Goal: Task Accomplishment & Management: Manage account settings

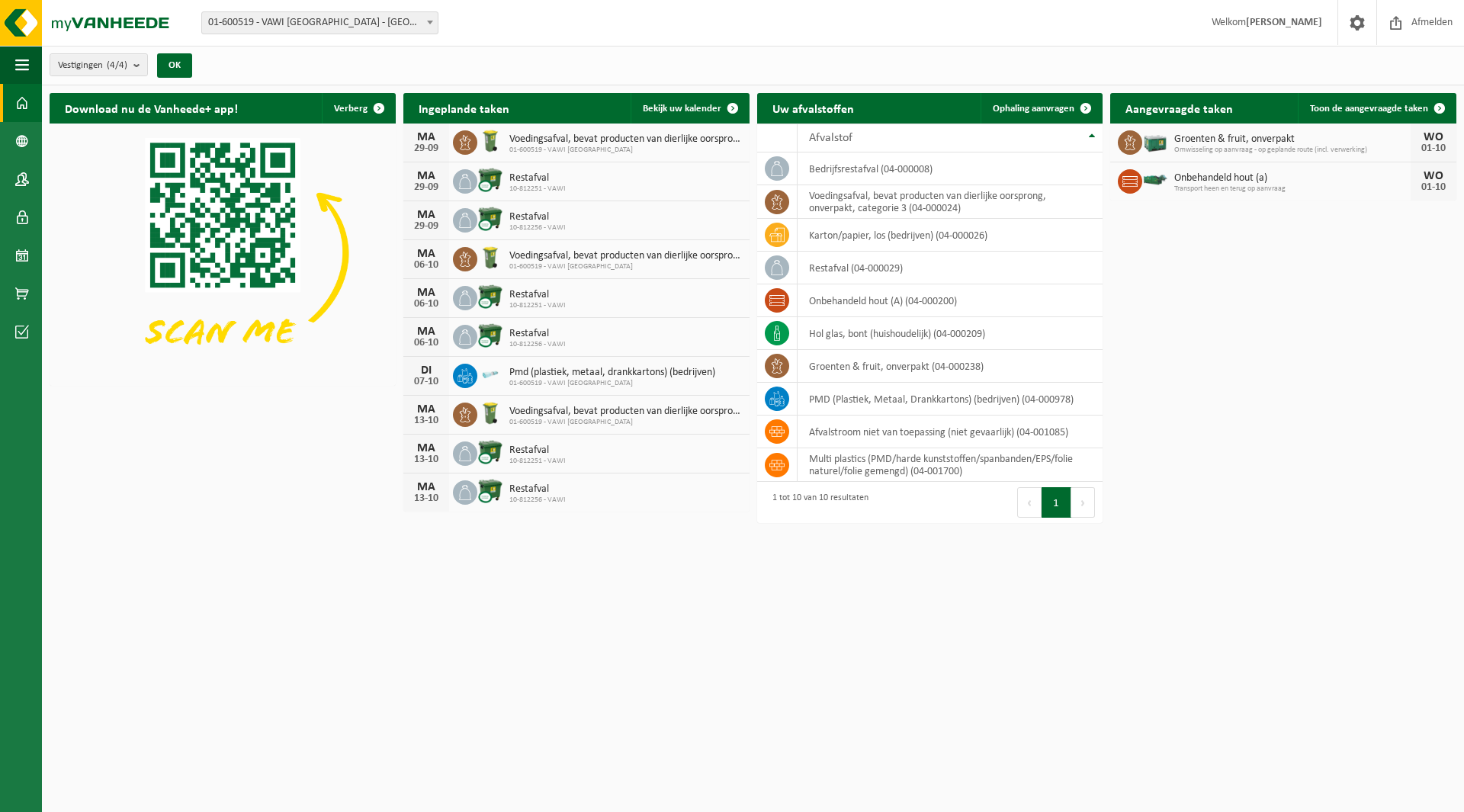
click at [429, 22] on b at bounding box center [430, 22] width 6 height 4
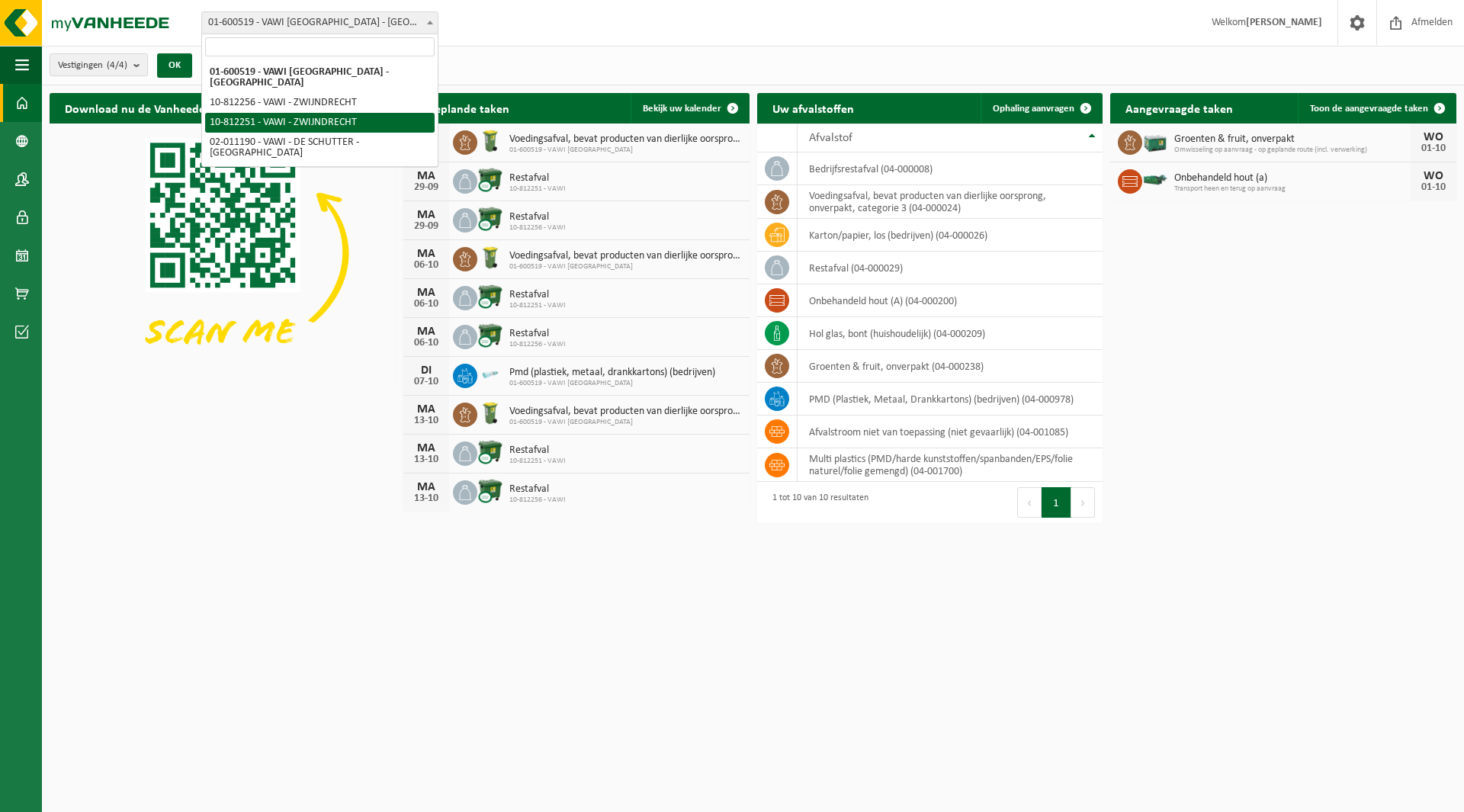
select select "36888"
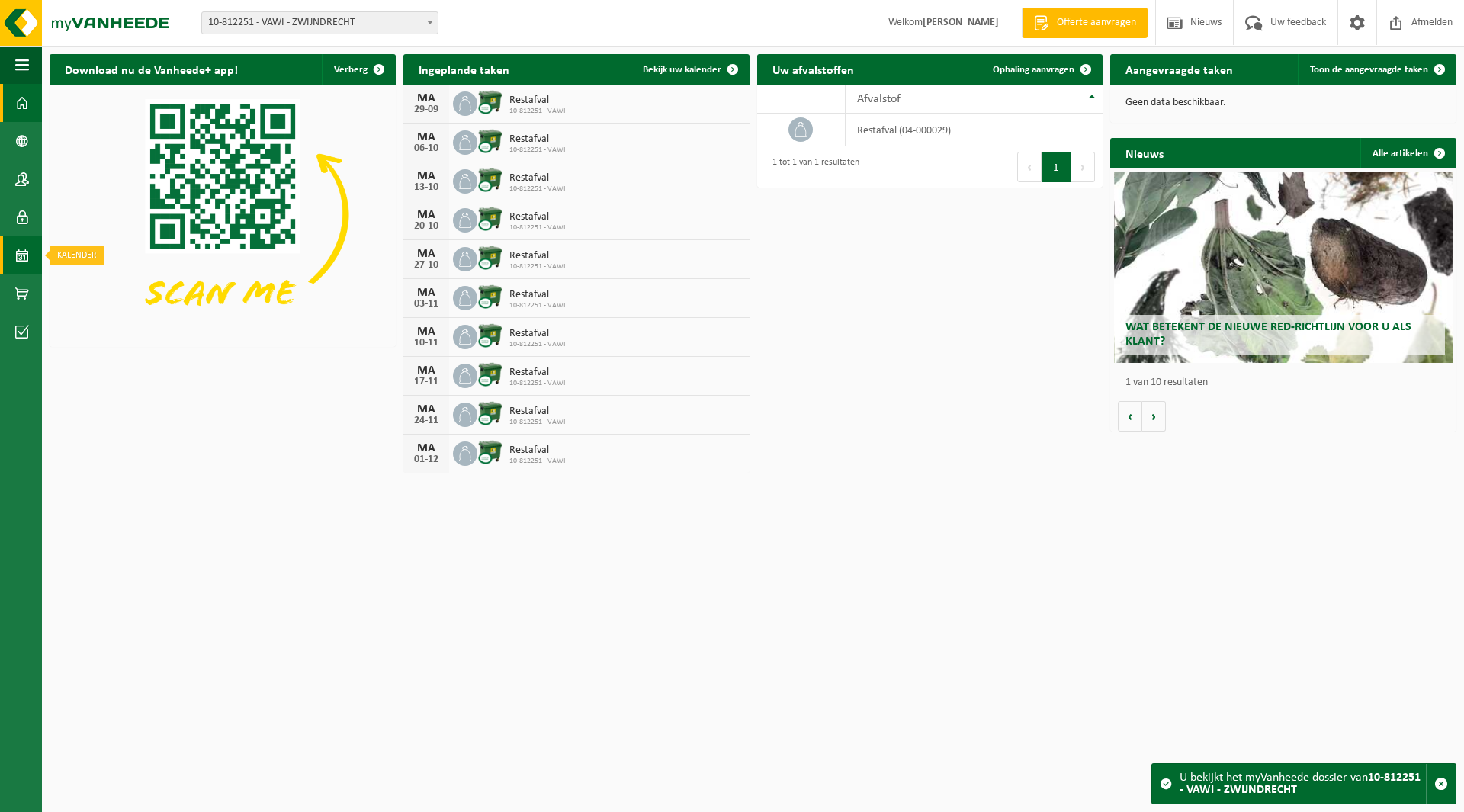
click at [21, 256] on span at bounding box center [22, 256] width 14 height 38
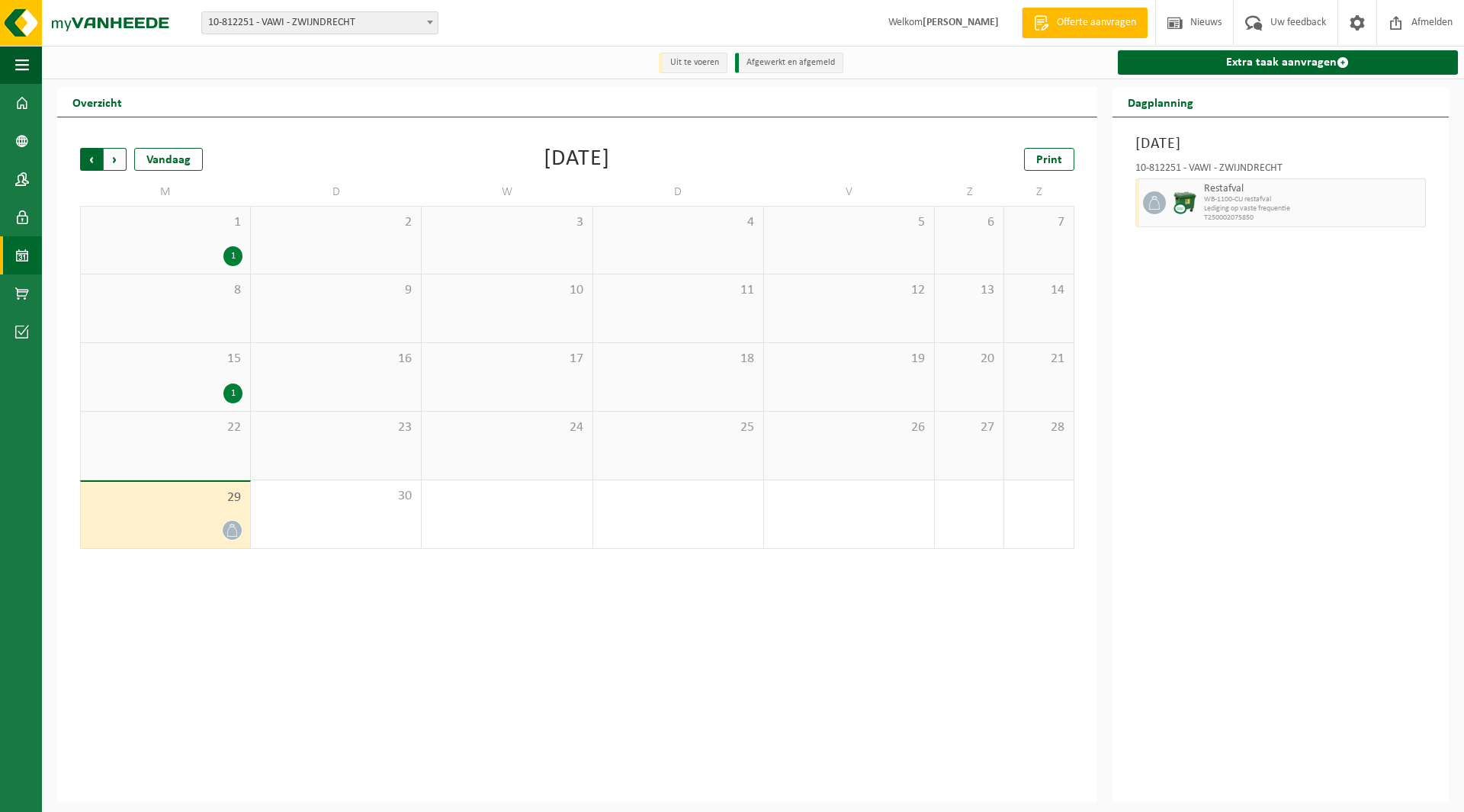
click at [112, 157] on span "Volgende" at bounding box center [115, 159] width 23 height 23
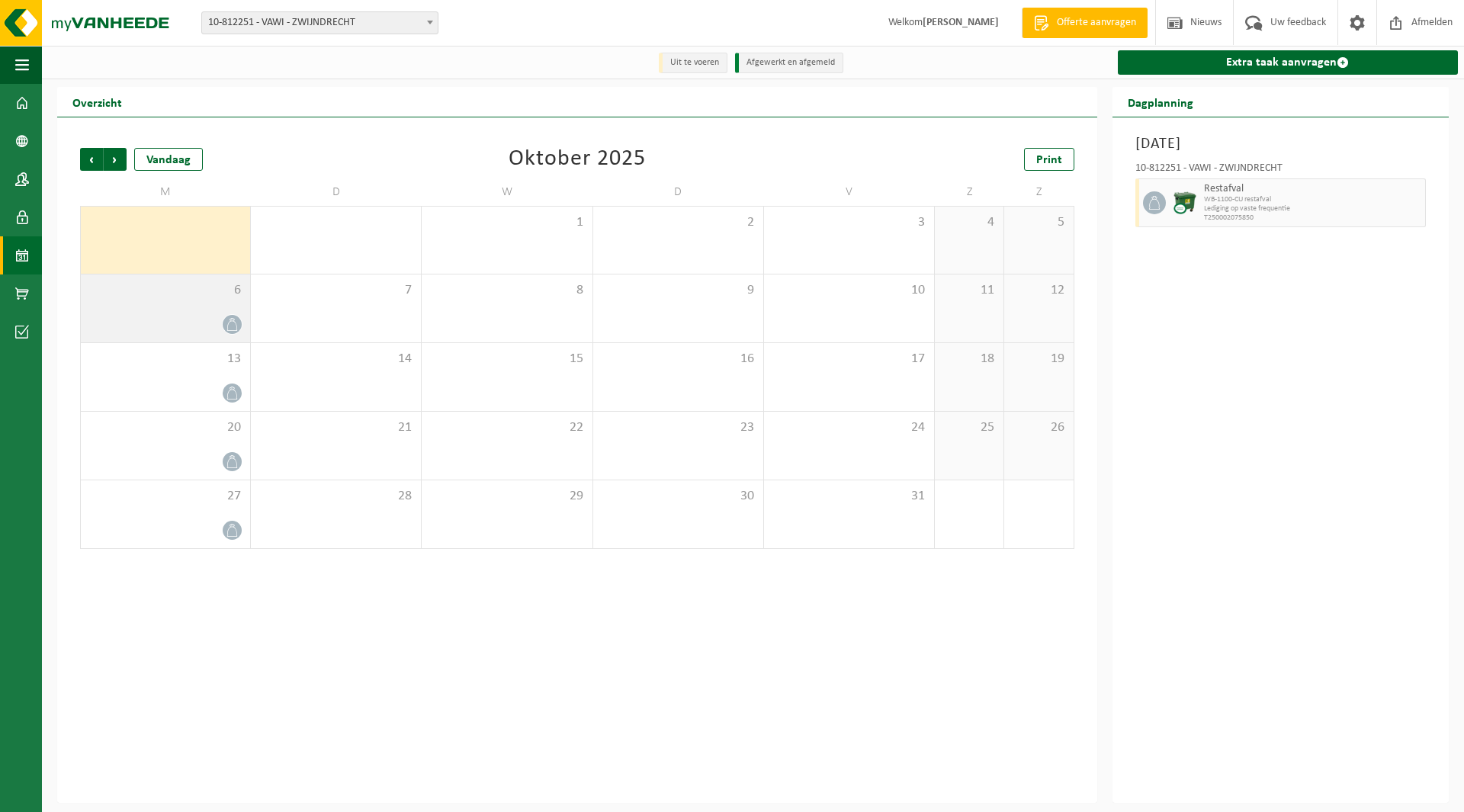
click at [234, 324] on icon at bounding box center [232, 324] width 13 height 13
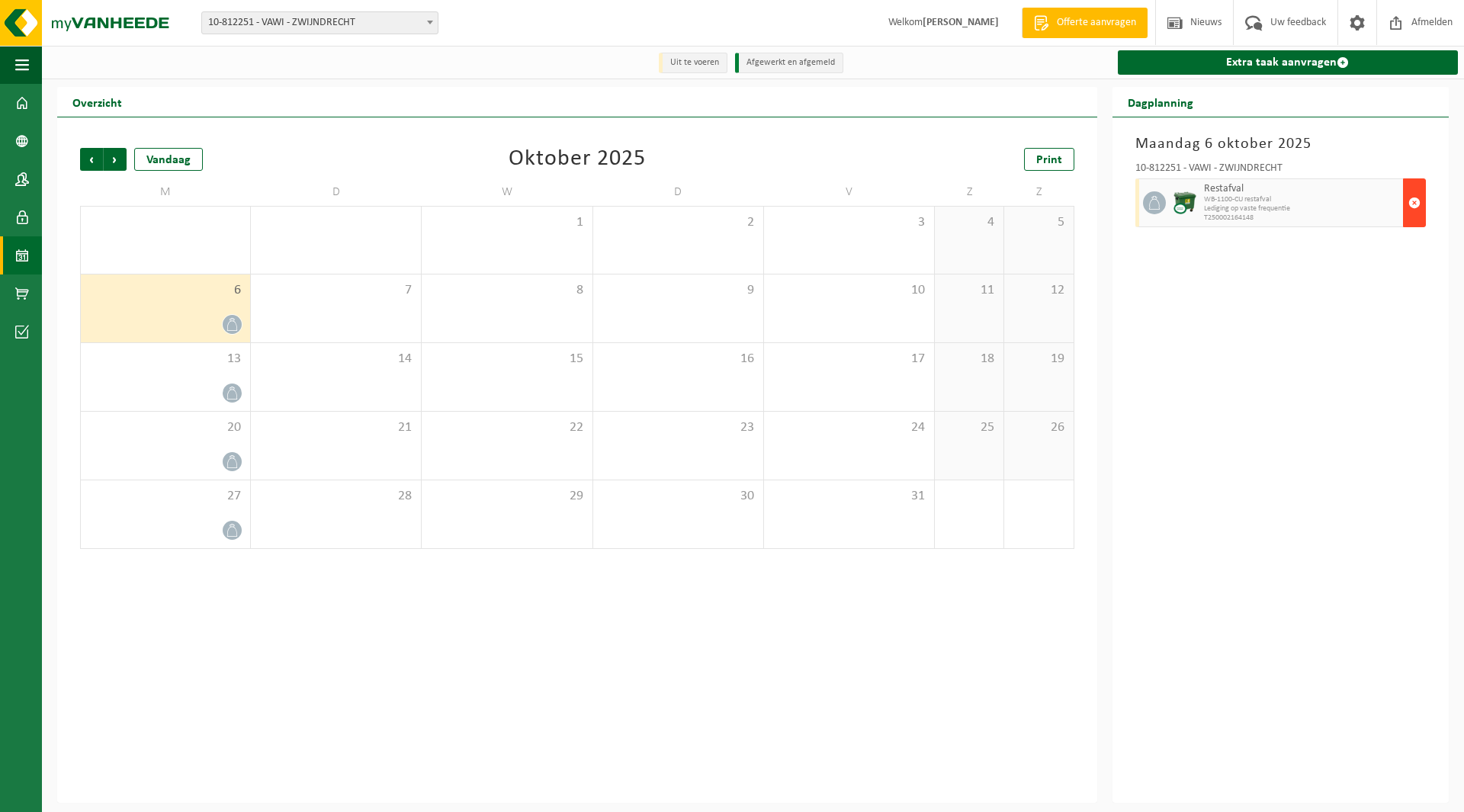
click at [1415, 201] on span "button" at bounding box center [1414, 203] width 12 height 30
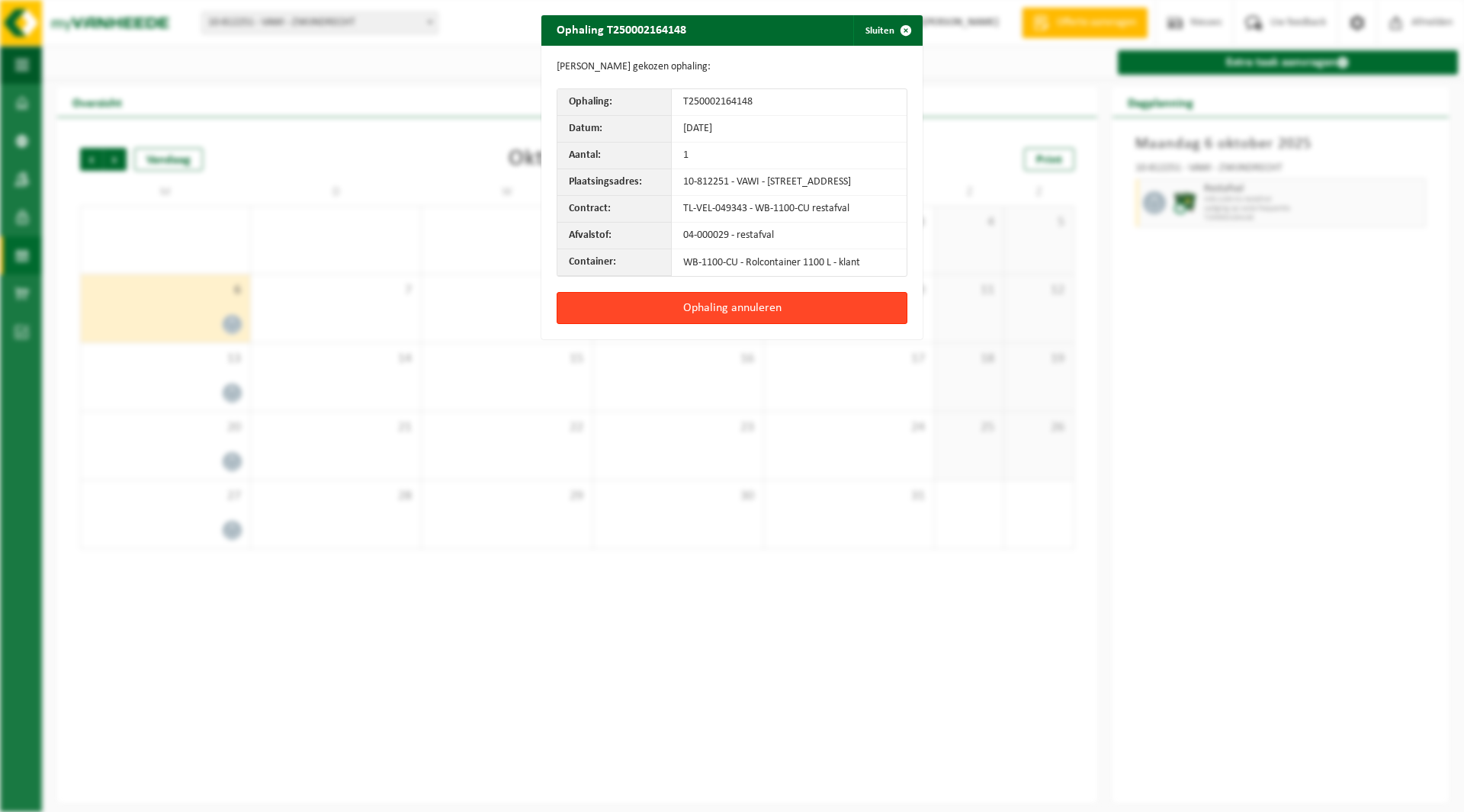
click at [735, 320] on button "Ophaling annuleren" at bounding box center [732, 308] width 351 height 32
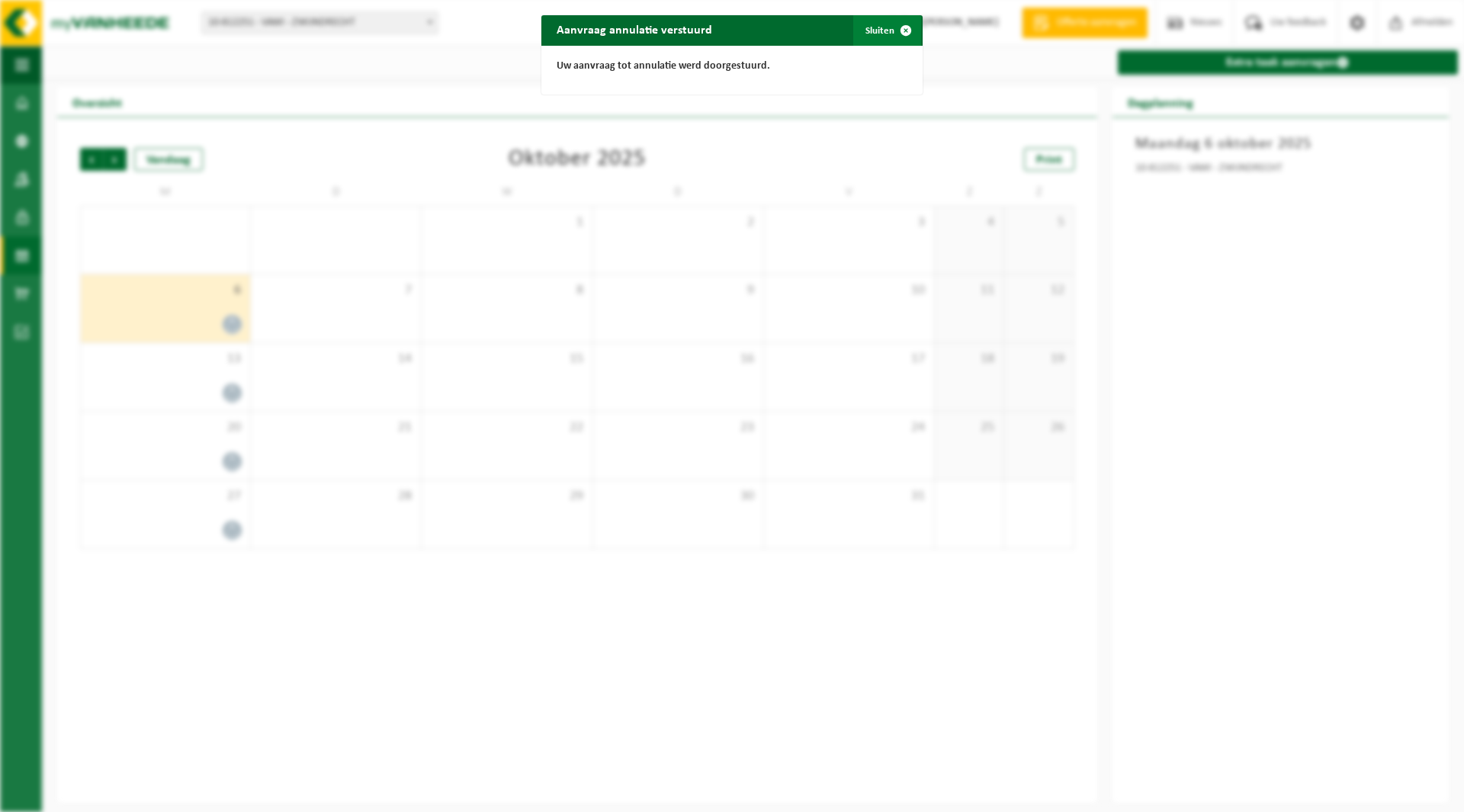
click at [900, 29] on span "button" at bounding box center [906, 30] width 30 height 30
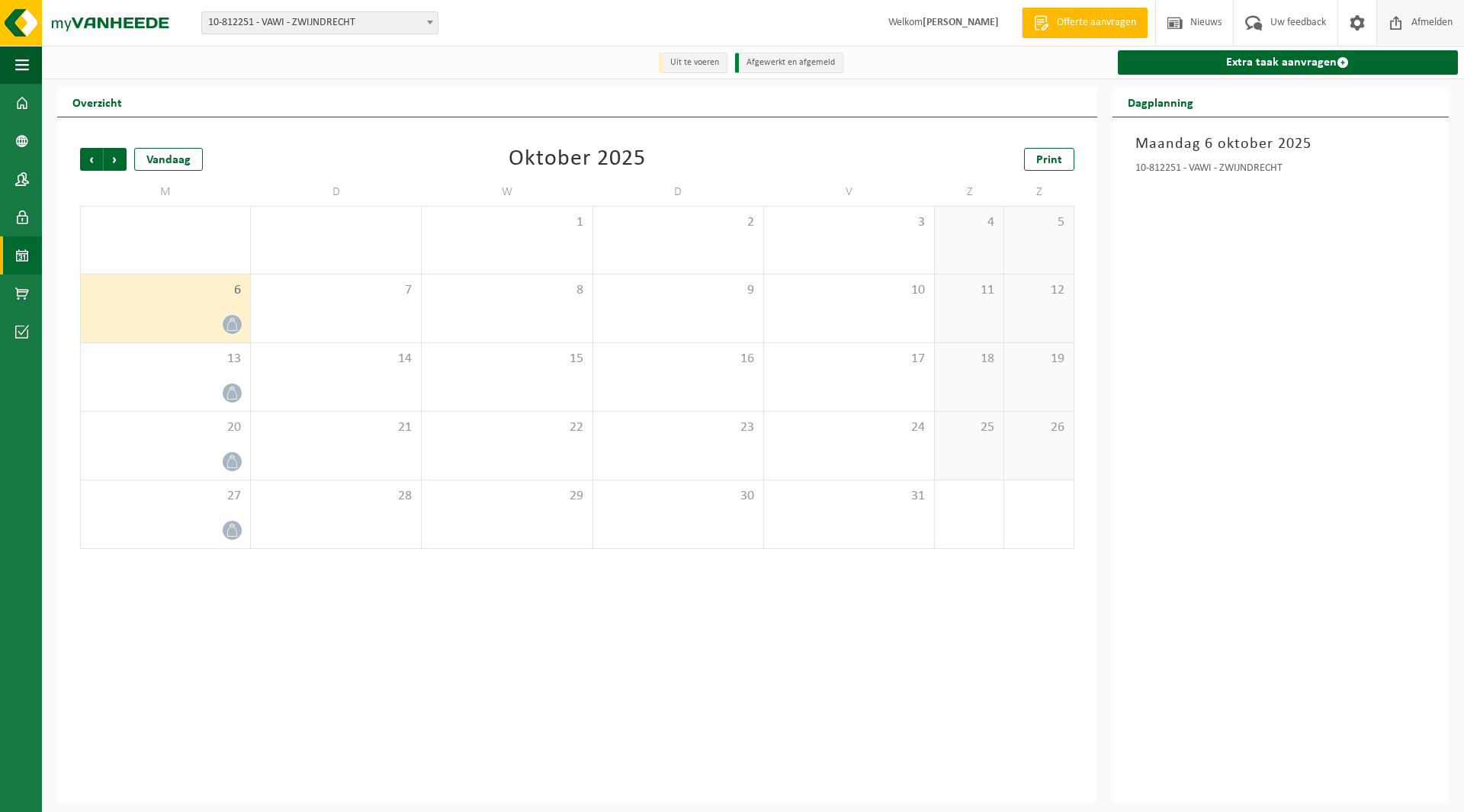
click at [1395, 22] on span at bounding box center [1396, 22] width 23 height 45
